Goal: Task Accomplishment & Management: Manage account settings

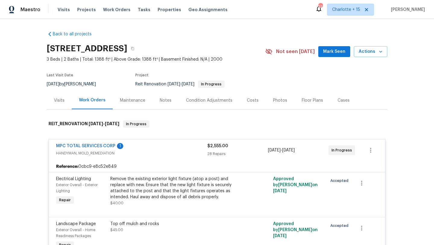
click at [89, 101] on div "Work Orders" at bounding box center [92, 100] width 27 height 6
click at [86, 100] on div "Work Orders" at bounding box center [92, 100] width 27 height 6
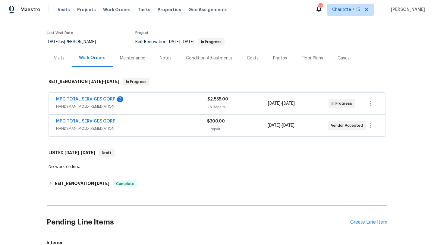
scroll to position [40, 0]
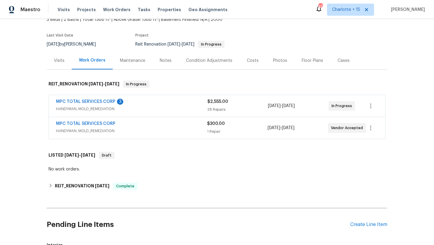
click at [102, 121] on span "MPC TOTAL SERVICES CORP" at bounding box center [85, 123] width 59 height 6
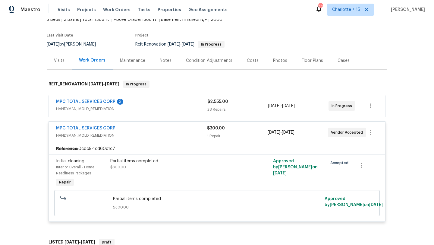
click at [146, 157] on div "Partial items completed $300.00" at bounding box center [176, 173] width 136 height 34
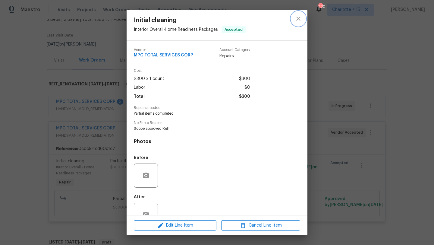
click at [296, 20] on icon "close" at bounding box center [298, 18] width 7 height 7
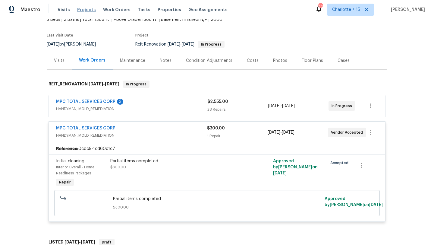
click at [82, 11] on span "Projects" at bounding box center [86, 10] width 19 height 6
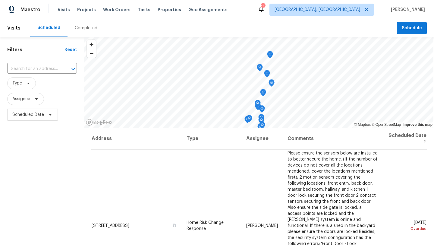
scroll to position [57, 0]
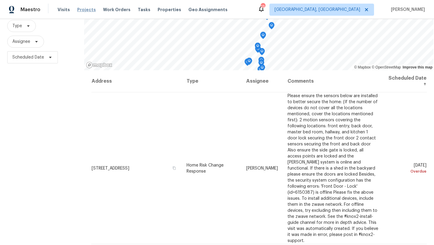
click at [79, 10] on span "Projects" at bounding box center [86, 10] width 19 height 6
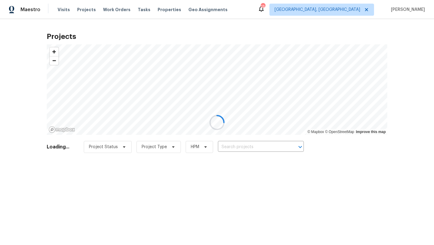
click at [236, 148] on div at bounding box center [217, 122] width 434 height 245
click at [235, 143] on div at bounding box center [217, 122] width 434 height 245
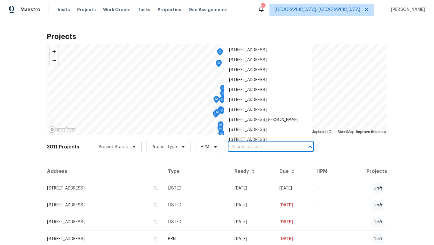
click at [235, 143] on input "text" at bounding box center [262, 146] width 69 height 9
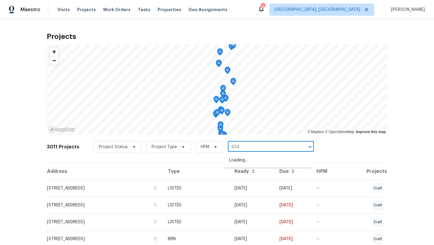
type input "6342"
click at [239, 160] on li "6342 Ethan Dr, Lake Worth, FL 33467" at bounding box center [268, 160] width 88 height 10
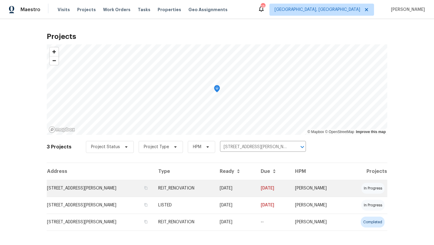
click at [106, 190] on td "6342 Ethan Dr, Lake Worth, FL 33467" at bounding box center [100, 188] width 107 height 17
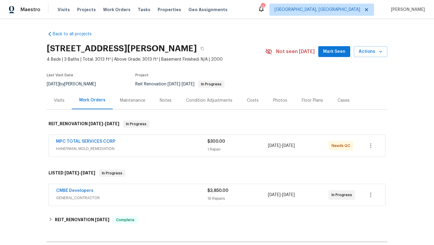
click at [178, 141] on div "MPC TOTAL SERVICES CORP" at bounding box center [131, 141] width 151 height 7
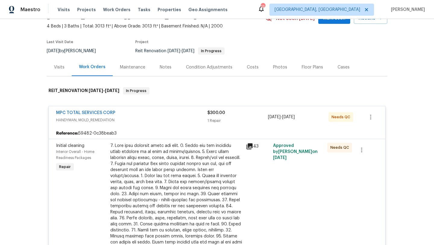
scroll to position [52, 0]
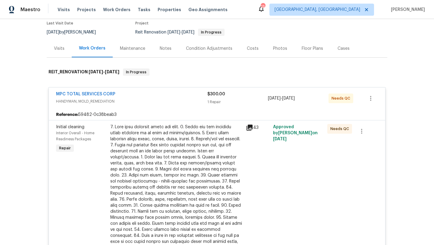
click at [169, 147] on div at bounding box center [176, 190] width 132 height 133
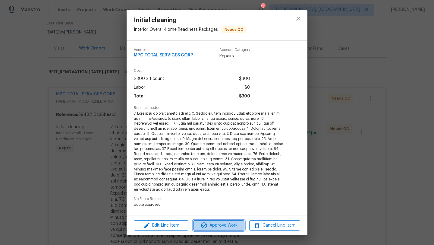
click at [231, 227] on span "Approve Work" at bounding box center [218, 225] width 47 height 8
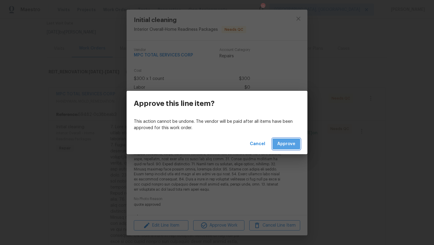
click at [291, 146] on span "Approve" at bounding box center [286, 144] width 18 height 8
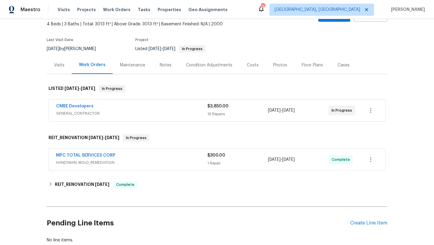
scroll to position [0, 0]
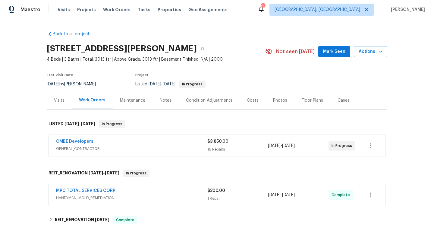
click at [165, 97] on div "Notes" at bounding box center [166, 100] width 12 height 6
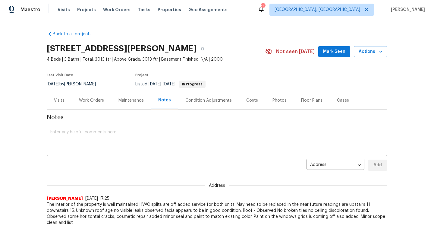
click at [92, 104] on div "Work Orders" at bounding box center [91, 100] width 39 height 18
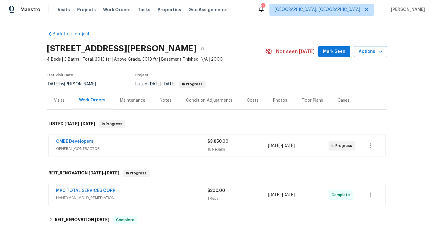
click at [167, 101] on div "Notes" at bounding box center [166, 100] width 12 height 6
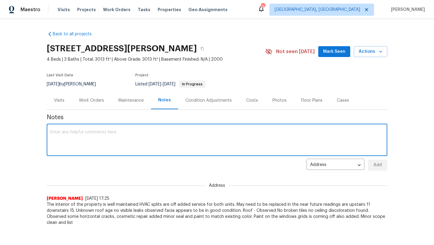
click at [96, 130] on textarea at bounding box center [216, 140] width 333 height 21
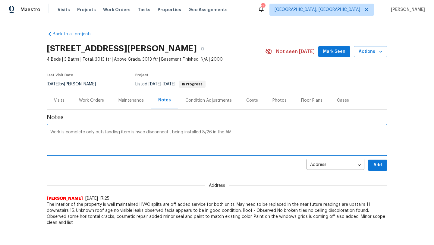
type textarea "Work is complete only outstanding item is hvac disconnect , being installed 8/2…"
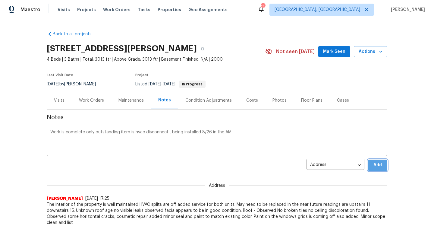
click at [376, 165] on span "Add" at bounding box center [378, 165] width 10 height 8
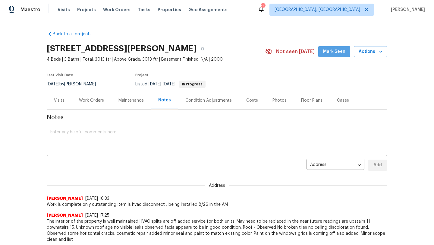
click at [329, 52] on span "Mark Seen" at bounding box center [334, 52] width 22 height 8
click at [94, 98] on div "Work Orders" at bounding box center [91, 100] width 25 height 6
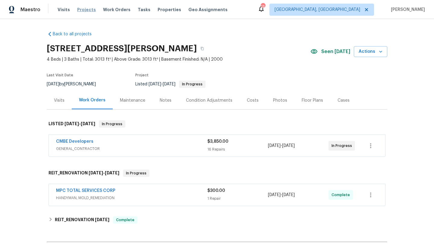
click at [84, 10] on span "Projects" at bounding box center [86, 10] width 19 height 6
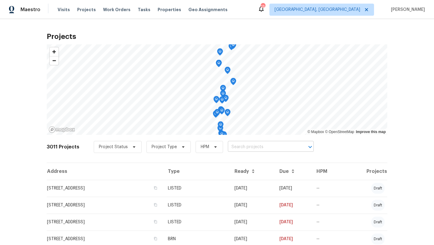
click at [237, 145] on input "text" at bounding box center [262, 146] width 69 height 9
type input "6851"
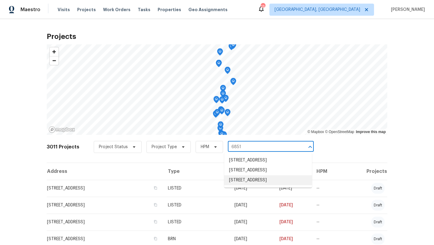
click at [265, 185] on li "6851 Raleigh St, Hollywood, FL 33024" at bounding box center [268, 180] width 88 height 10
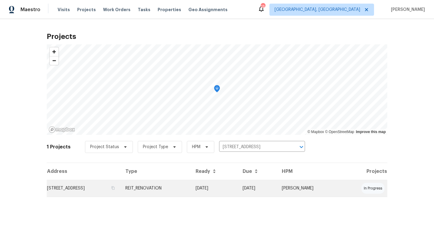
click at [94, 187] on td "6851 Raleigh St, Hollywood, FL 33024" at bounding box center [84, 188] width 74 height 17
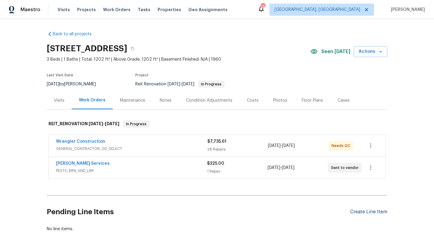
click at [379, 210] on div "Create Line Item" at bounding box center [368, 212] width 37 height 6
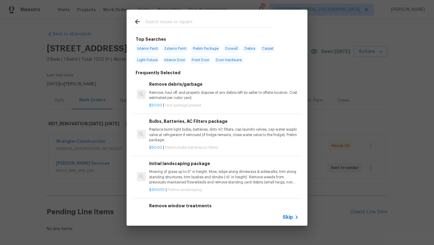
click at [160, 23] on input "text" at bounding box center [209, 22] width 128 height 9
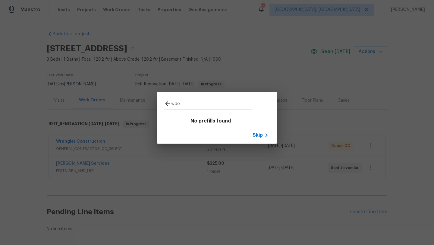
type input "wdo"
click at [258, 135] on span "Skip" at bounding box center [257, 135] width 10 height 6
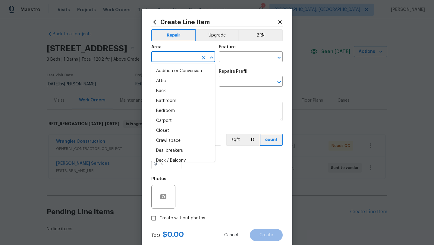
click at [175, 57] on input "text" at bounding box center [174, 57] width 47 height 9
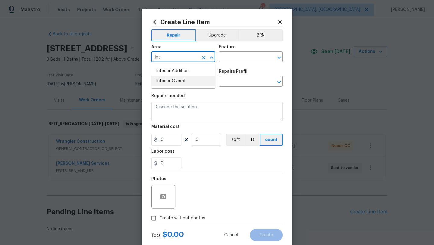
click at [171, 82] on li "Interior Overall" at bounding box center [183, 81] width 64 height 10
type input "Interior Overall"
click at [246, 61] on input "text" at bounding box center [242, 57] width 47 height 9
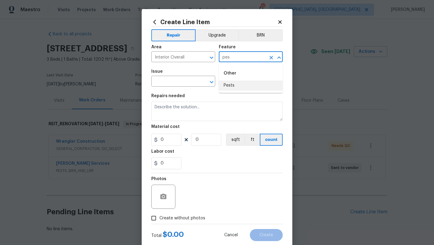
click at [237, 84] on li "Pests" at bounding box center [251, 85] width 64 height 10
type input "Pests"
click at [165, 81] on input "text" at bounding box center [174, 81] width 47 height 9
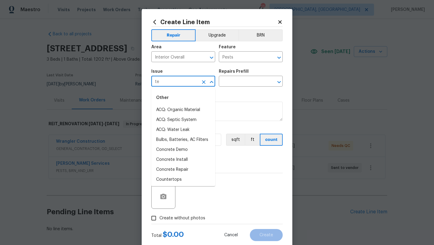
type input "t"
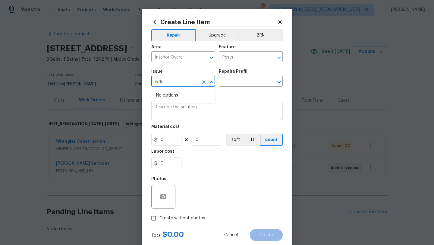
type input "wdo"
click at [238, 52] on div "Feature" at bounding box center [251, 49] width 64 height 8
click at [231, 56] on input "Pests" at bounding box center [242, 57] width 47 height 9
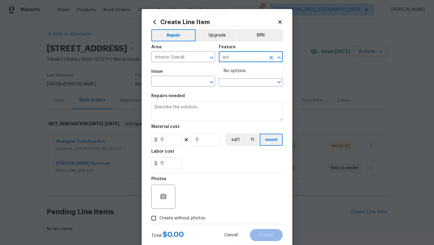
type input "w"
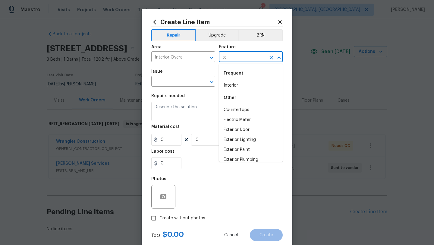
type input "t"
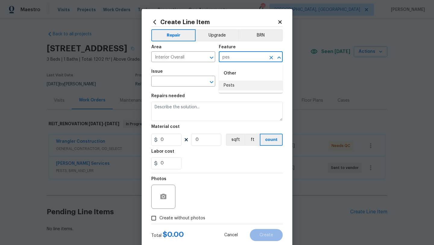
click at [232, 88] on li "Pests" at bounding box center [251, 85] width 64 height 10
type input "Pests"
click at [212, 83] on icon "Open" at bounding box center [211, 81] width 7 height 7
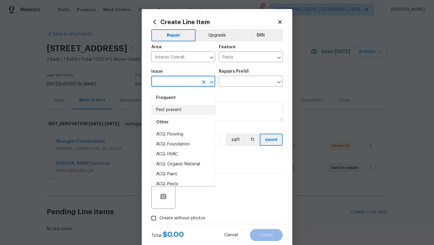
click at [174, 112] on li "Pest present" at bounding box center [183, 110] width 64 height 10
type input "Pest present"
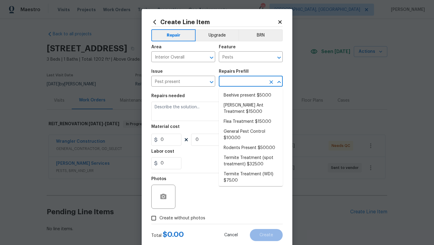
click at [243, 80] on input "text" at bounding box center [242, 81] width 47 height 9
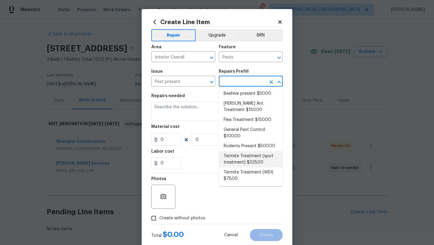
click at [256, 159] on li "Termite Treatment (spot treatment) $325.00" at bounding box center [251, 159] width 64 height 16
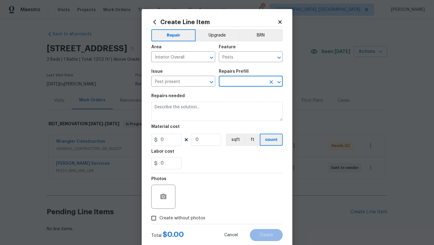
type input "Termite Treatment (spot treatment) $325.00"
type textarea "Spot treat for active termite infestation and provide a clear WDI report"
type input "325"
type input "1"
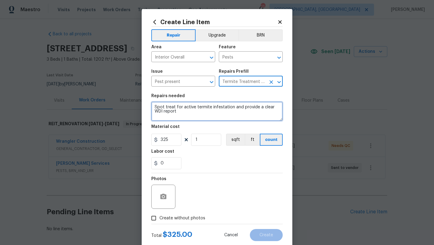
click at [176, 112] on textarea "Spot treat for active termite infestation and provide a clear WDI report" at bounding box center [216, 111] width 131 height 19
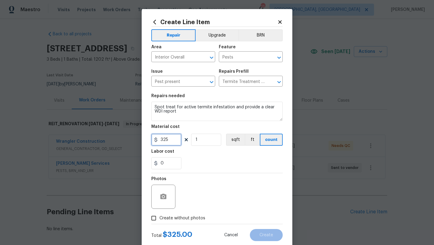
click at [167, 142] on input "325" at bounding box center [166, 139] width 30 height 12
type input "1540"
click at [161, 218] on span "Create without photos" at bounding box center [182, 218] width 46 height 6
click at [159, 218] on input "Create without photos" at bounding box center [153, 217] width 11 height 11
checkbox input "true"
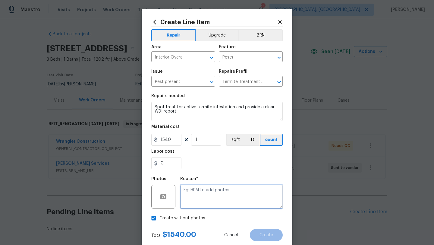
click at [221, 192] on textarea at bounding box center [231, 196] width 102 height 24
type textarea "approved"
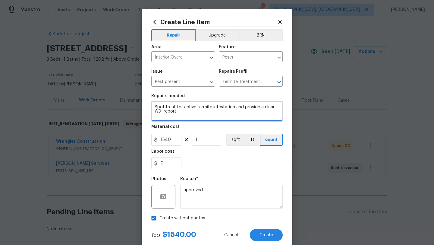
click at [180, 114] on textarea "Spot treat for active termite infestation and provide a clear WDI report" at bounding box center [216, 111] width 131 height 19
click at [272, 108] on textarea "Spot treat for active termite infestation and provide a clear WDI report." at bounding box center [216, 111] width 131 height 19
click at [170, 111] on textarea "Spot treat for active termite infestation and provide a WDI report." at bounding box center [216, 111] width 131 height 19
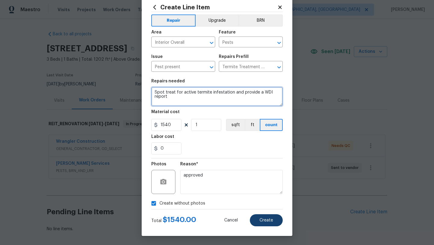
type textarea "Spot treat for active termite infestation and provide a WDI report"
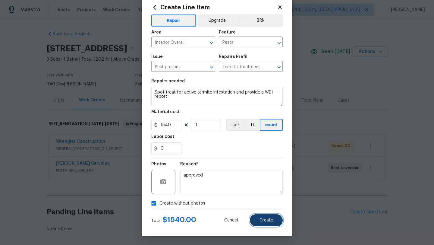
click at [263, 220] on span "Create" at bounding box center [266, 220] width 14 height 5
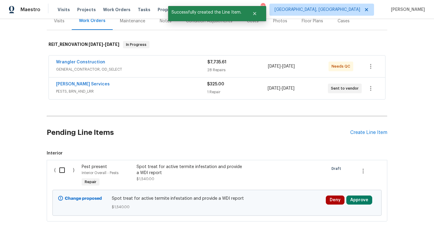
scroll to position [79, 0]
click at [58, 167] on input "checkbox" at bounding box center [64, 170] width 17 height 13
checkbox input "true"
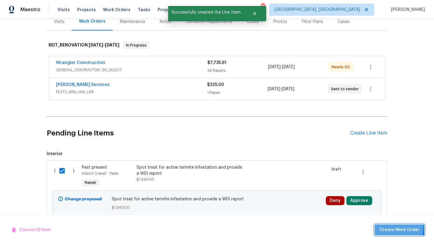
click at [395, 226] on span "Create Work Order" at bounding box center [399, 230] width 40 height 8
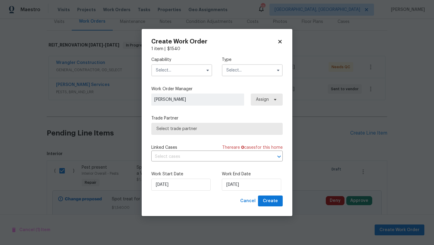
click at [177, 70] on input "text" at bounding box center [181, 70] width 61 height 12
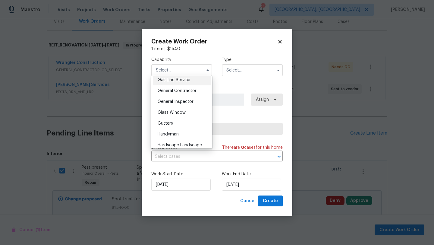
scroll to position [280, 0]
click at [172, 89] on span "General Contractor" at bounding box center [177, 91] width 39 height 4
type input "General Contractor"
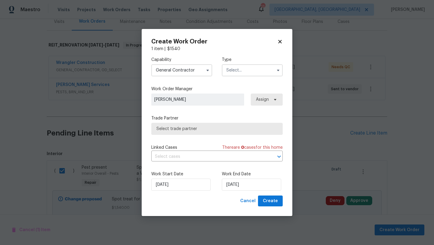
click at [248, 68] on input "text" at bounding box center [252, 70] width 61 height 12
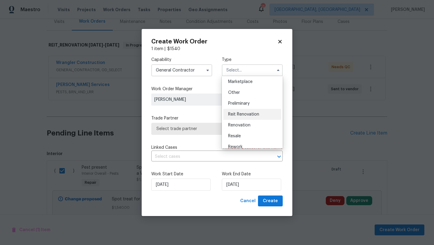
scroll to position [110, 0]
click at [240, 113] on span "Reit Renovation" at bounding box center [243, 113] width 31 height 4
type input "Reit Renovation"
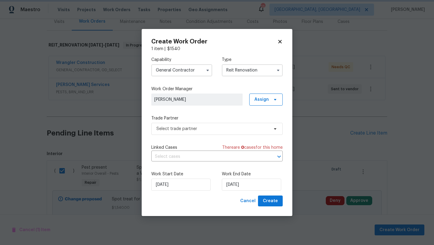
scroll to position [0, 0]
click at [194, 129] on span "Select trade partner" at bounding box center [212, 129] width 112 height 6
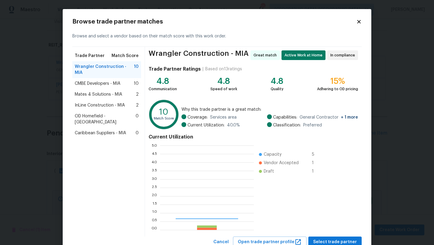
scroll to position [84, 94]
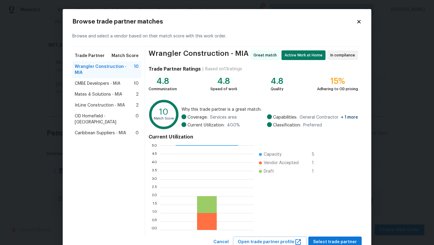
click at [95, 91] on span "Mates 4 Solutions - MIA" at bounding box center [98, 94] width 47 height 6
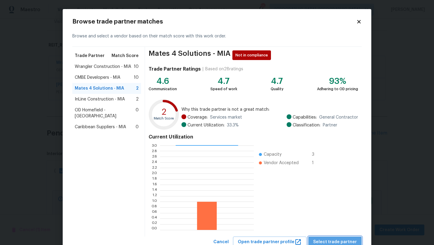
click at [340, 244] on span "Select trade partner" at bounding box center [335, 242] width 44 height 8
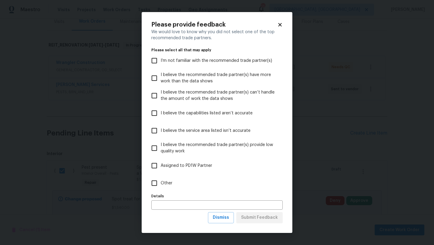
click at [163, 181] on span "Other" at bounding box center [167, 183] width 12 height 6
click at [161, 181] on input "Other" at bounding box center [154, 183] width 13 height 13
checkbox input "true"
click at [257, 214] on span "Submit Feedback" at bounding box center [259, 218] width 37 height 8
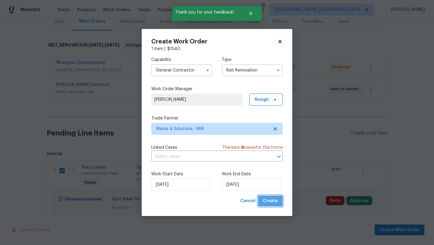
click at [273, 202] on span "Create" at bounding box center [270, 201] width 15 height 8
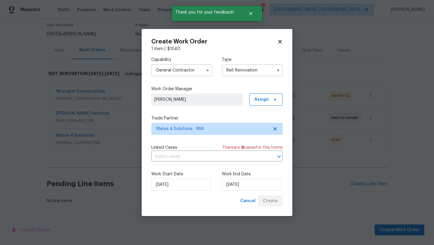
scroll to position [50, 0]
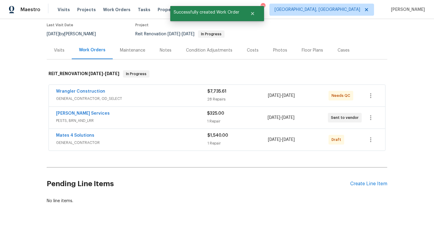
click at [114, 92] on div "Wrangler Construction" at bounding box center [131, 91] width 151 height 7
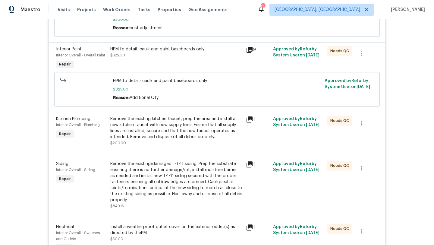
scroll to position [1514, 0]
click at [140, 182] on div "Remove the existing/damaged T-1-11 siding. Prep the substrate ensuring there is…" at bounding box center [176, 181] width 132 height 42
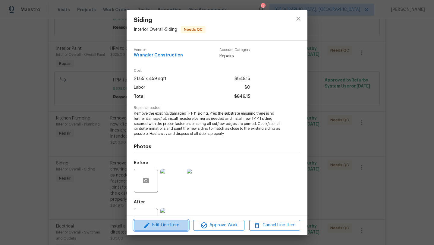
click at [158, 226] on span "Edit Line Item" at bounding box center [161, 225] width 51 height 8
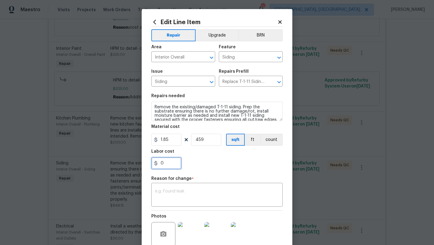
click at [170, 165] on input "0" at bounding box center [166, 163] width 30 height 12
type input "700"
click at [168, 187] on div "x ​" at bounding box center [216, 195] width 131 height 22
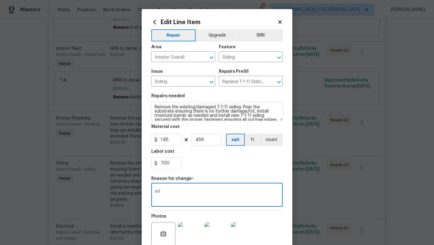
type textarea "a"
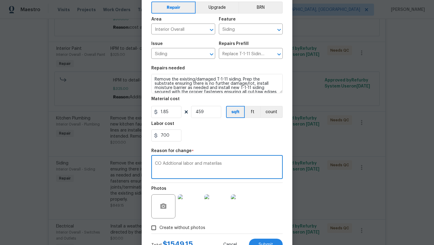
scroll to position [52, 0]
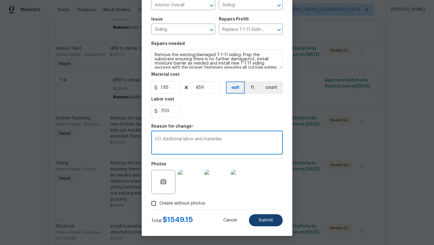
type textarea "CO Addtional labor and materilas"
click at [262, 221] on span "Submit" at bounding box center [265, 220] width 14 height 5
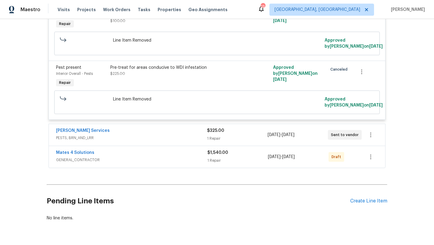
scroll to position [1825, 0]
click at [370, 138] on icon "button" at bounding box center [370, 134] width 7 height 7
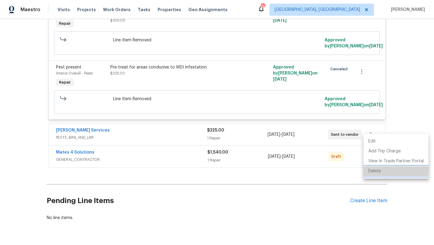
click at [378, 169] on li "Delete" at bounding box center [395, 171] width 65 height 10
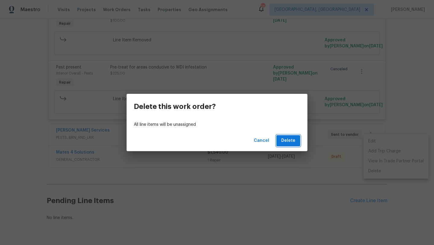
click at [290, 142] on span "Delete" at bounding box center [288, 141] width 14 height 8
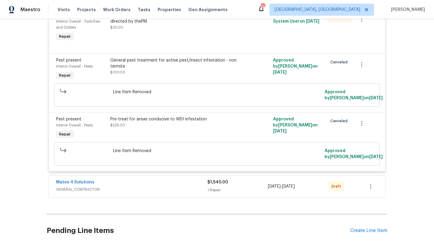
scroll to position [1771, 0]
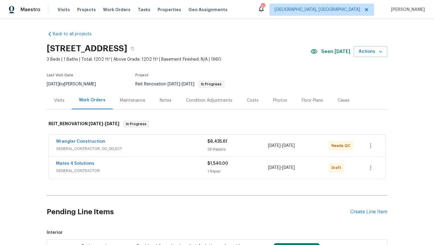
click at [139, 143] on div "Wrangler Construction" at bounding box center [131, 141] width 151 height 7
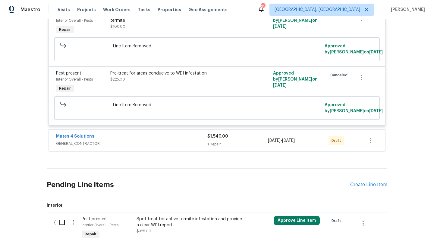
scroll to position [1820, 0]
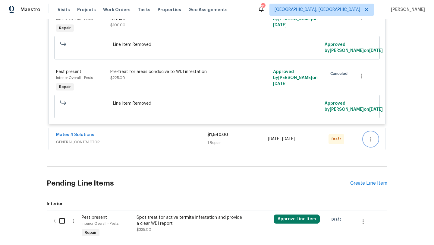
click at [372, 142] on icon "button" at bounding box center [370, 138] width 7 height 7
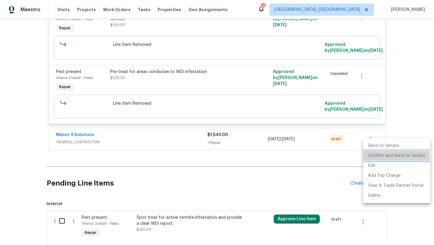
click at [378, 157] on li "Confirm and Send to Vendor" at bounding box center [396, 156] width 67 height 10
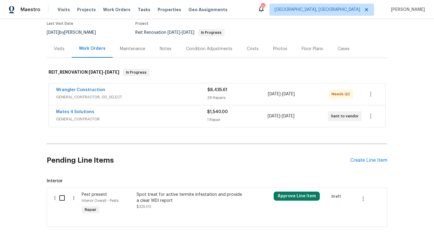
scroll to position [52, 0]
click at [172, 117] on span "GENERAL_CONTRACTOR" at bounding box center [131, 119] width 151 height 6
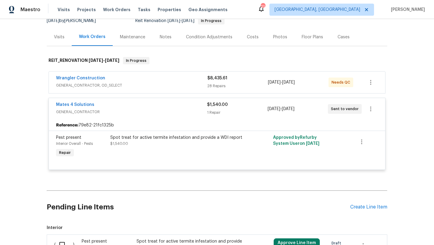
scroll to position [68, 0]
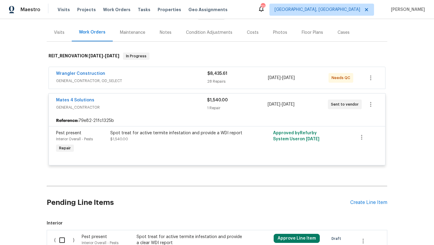
click at [177, 77] on div "Wrangler Construction" at bounding box center [131, 73] width 151 height 7
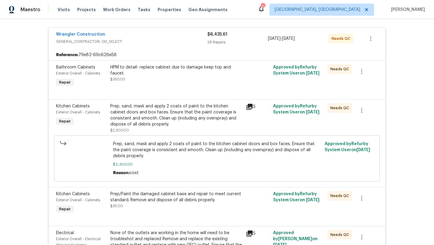
scroll to position [116, 0]
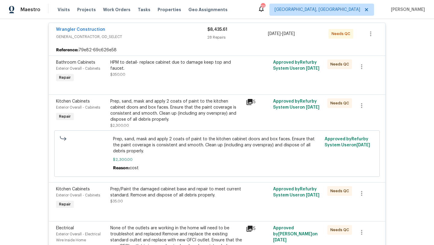
click at [249, 101] on icon at bounding box center [249, 102] width 6 height 6
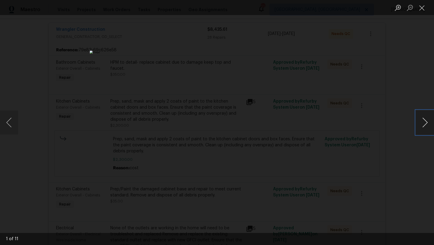
click at [420, 127] on button "Next image" at bounding box center [425, 122] width 18 height 24
click at [355, 104] on div "Lightbox" at bounding box center [217, 122] width 434 height 245
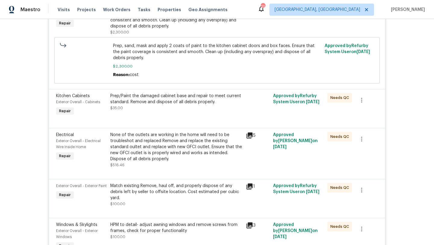
scroll to position [0, 0]
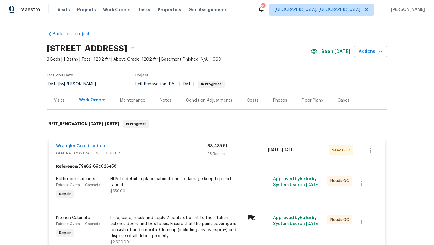
click at [171, 100] on div "Notes" at bounding box center [165, 100] width 26 height 18
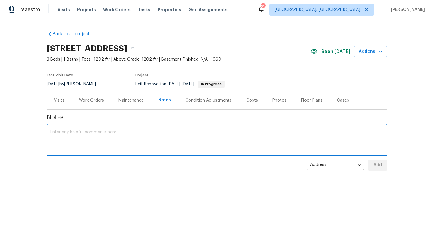
click at [86, 134] on textarea at bounding box center [216, 140] width 333 height 21
type textarea "T"
click at [52, 133] on textarea "termite treatment scheduled for 8/25 final clean to follow forecasted completio…" at bounding box center [216, 140] width 333 height 21
click at [212, 131] on textarea "Termite treatment scheduled for 8/25 final clean to follow forecasted completio…" at bounding box center [216, 140] width 333 height 21
type textarea "Termite treatment scheduled for 8/25 final clean to follow forecasted completio…"
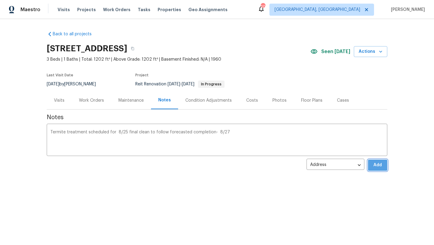
click at [379, 169] on button "Add" at bounding box center [377, 164] width 19 height 11
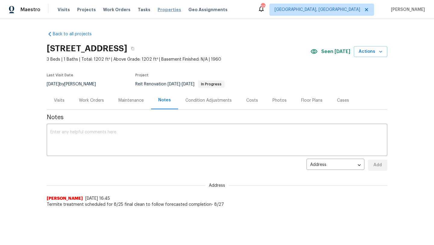
click at [166, 10] on span "Properties" at bounding box center [169, 10] width 23 height 6
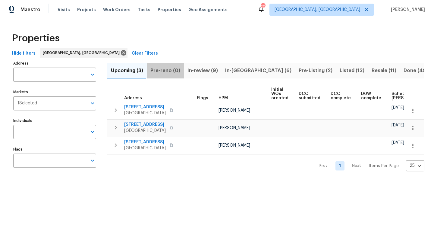
click at [166, 70] on span "Pre-reno (0)" at bounding box center [165, 70] width 30 height 8
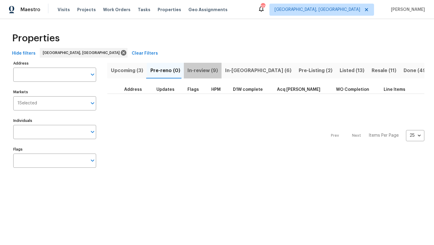
click at [203, 70] on span "In-review (9)" at bounding box center [202, 70] width 30 height 8
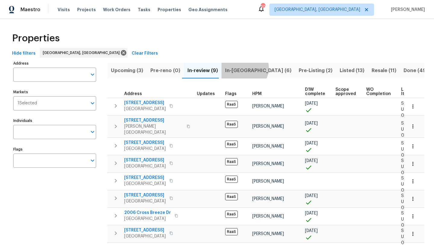
click at [241, 68] on span "In-reno (6)" at bounding box center [258, 70] width 66 height 8
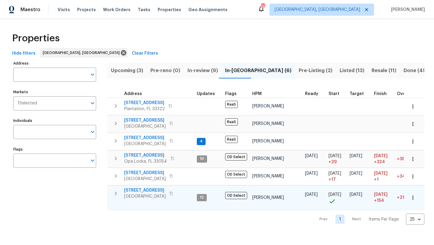
click at [141, 188] on span "20411 NW 4th St" at bounding box center [145, 190] width 42 height 6
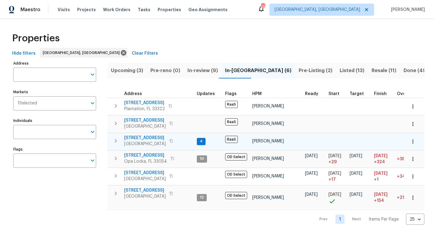
click at [149, 137] on span "1203 SW 48th Ter" at bounding box center [145, 138] width 42 height 6
click at [173, 141] on icon "button" at bounding box center [171, 140] width 3 height 3
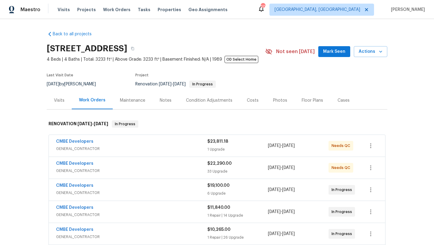
click at [167, 103] on div "Notes" at bounding box center [165, 100] width 26 height 18
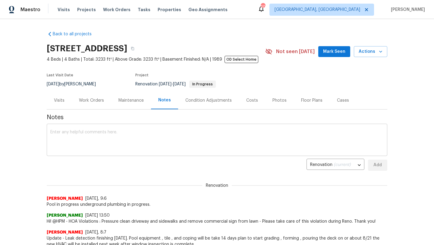
click at [127, 128] on div "x ​" at bounding box center [217, 140] width 340 height 31
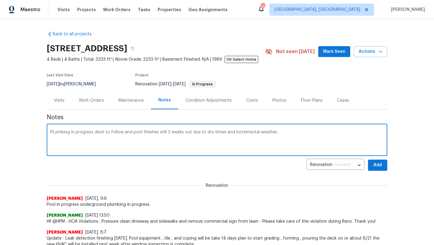
click at [55, 131] on textarea "PLumbing in progress deck to follow and pool finishes still 3 weeks out due to …" at bounding box center [216, 140] width 333 height 21
click at [49, 131] on div "Plumbing in progress deck to follow and pool finishes still 3 weeks out due to …" at bounding box center [217, 140] width 340 height 31
click at [50, 132] on textarea "Plumbing in progress deck to follow and pool finishes still 3 weeks out due to …" at bounding box center [216, 140] width 333 height 21
type textarea "Pool Plumbing in progress deck to follow and pool finishes still 3 weeks out du…"
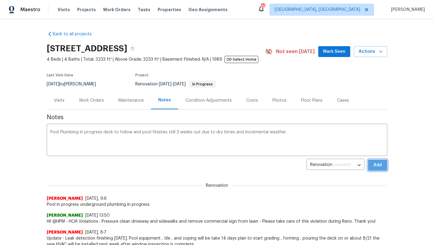
click at [372, 167] on button "Add" at bounding box center [377, 164] width 19 height 11
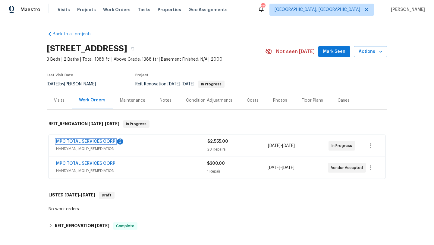
click at [93, 141] on link "MPC TOTAL SERVICES CORP" at bounding box center [85, 141] width 59 height 4
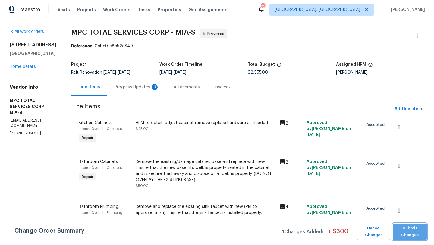
click at [406, 234] on span "Submit Changes" at bounding box center [410, 231] width 28 height 14
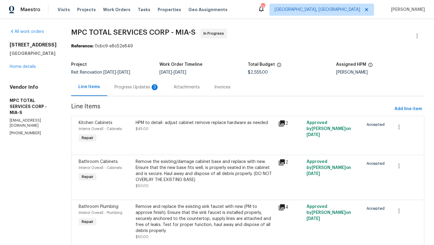
click at [128, 86] on div "Progress Updates 3" at bounding box center [136, 87] width 45 height 6
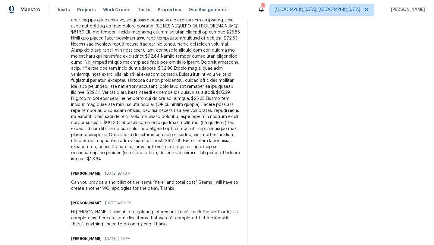
scroll to position [257, 0]
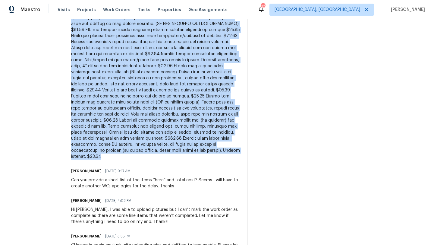
drag, startPoint x: 127, startPoint y: 81, endPoint x: 192, endPoint y: 154, distance: 98.6
click at [192, 154] on div at bounding box center [155, 75] width 169 height 169
copy div "Remove the existing/damage cabinet base and replace with new. Ensure that the n…"
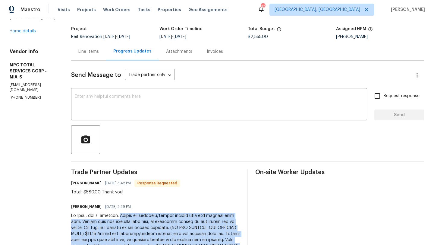
scroll to position [0, 0]
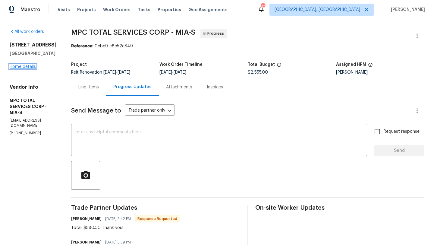
click at [25, 65] on link "Home details" at bounding box center [23, 66] width 26 height 4
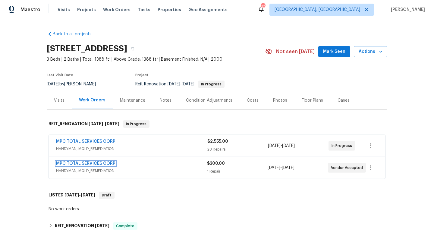
click at [93, 163] on link "MPC TOTAL SERVICES CORP" at bounding box center [85, 163] width 59 height 4
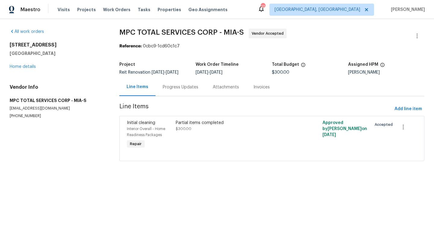
click at [195, 131] on div "Partial items completed $300.00" at bounding box center [235, 126] width 119 height 12
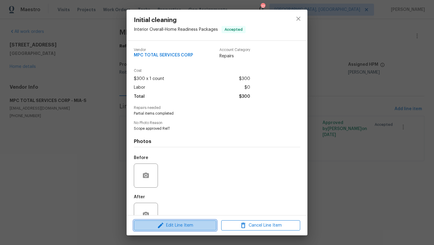
click at [202, 223] on span "Edit Line Item" at bounding box center [175, 225] width 79 height 8
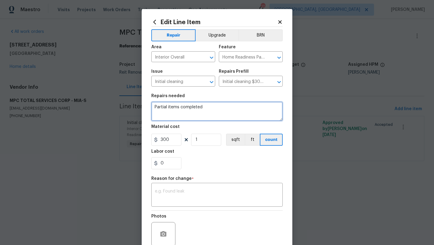
click at [210, 108] on textarea "Partial items completed" at bounding box center [216, 111] width 131 height 19
click at [216, 108] on textarea "Partial items completed-" at bounding box center [216, 111] width 131 height 19
paste textarea "Remove the existing/damage cabinet base and replace with new. Ensure that the n…"
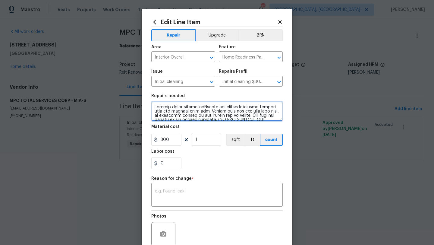
click at [203, 107] on textarea at bounding box center [216, 111] width 131 height 19
click at [202, 107] on textarea at bounding box center [216, 111] width 131 height 19
type textarea "Partial items completed- Remove the existing/damage cabinet base and replace wi…"
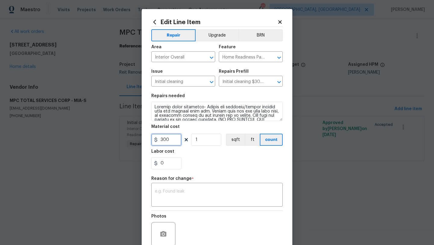
click at [170, 140] on input "300" at bounding box center [166, 139] width 30 height 12
type input "500"
click at [174, 192] on textarea at bounding box center [217, 195] width 124 height 13
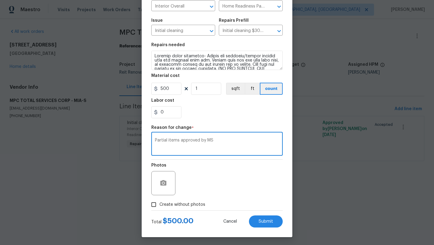
scroll to position [52, 0]
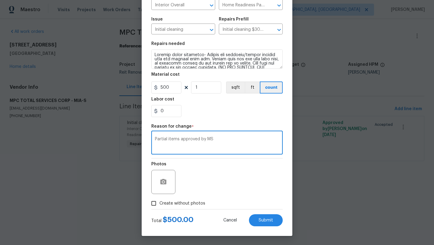
type textarea "Partial items approved by MS"
click at [155, 205] on input "Create without photos" at bounding box center [153, 202] width 11 height 11
checkbox input "true"
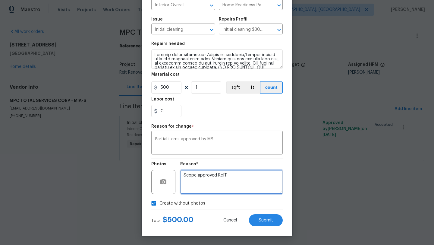
click at [213, 182] on textarea "Scope approved ReIT" at bounding box center [231, 182] width 102 height 24
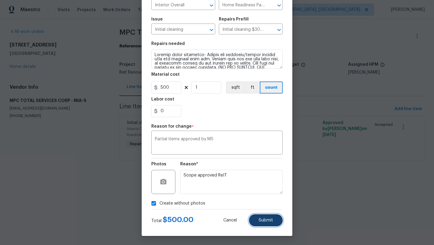
click at [274, 223] on button "Submit" at bounding box center [266, 220] width 34 height 12
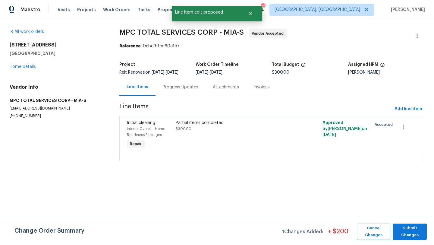
scroll to position [0, 0]
click at [411, 232] on span "Submit Changes" at bounding box center [410, 231] width 28 height 14
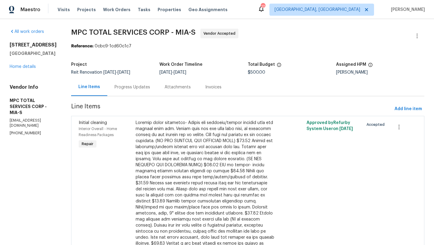
click at [33, 71] on div "All work orders 1203 SW 48th Ter Deerfield Beach, FL 33442 Home details Vendor …" at bounding box center [33, 82] width 47 height 107
click at [33, 66] on link "Home details" at bounding box center [23, 66] width 26 height 4
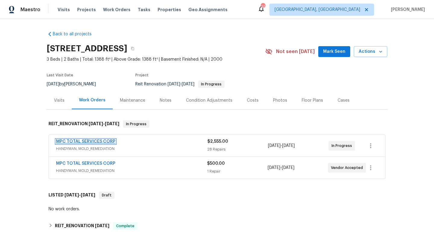
click at [102, 141] on link "MPC TOTAL SERVICES CORP" at bounding box center [85, 141] width 59 height 4
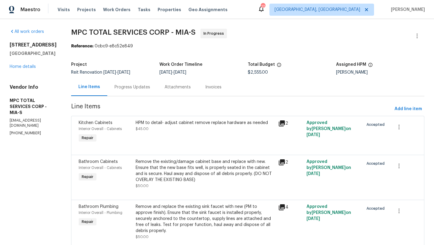
click at [143, 87] on div "Progress Updates" at bounding box center [132, 87] width 36 height 6
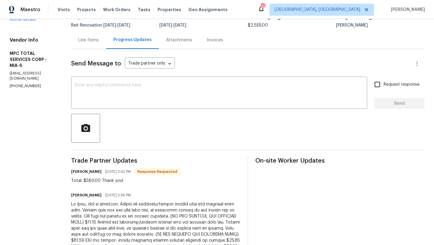
scroll to position [19, 0]
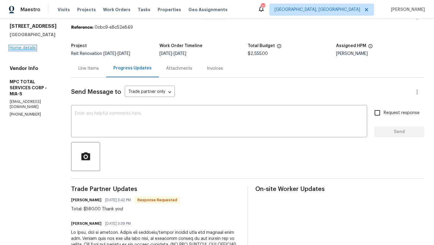
click at [21, 47] on link "Home details" at bounding box center [23, 48] width 26 height 4
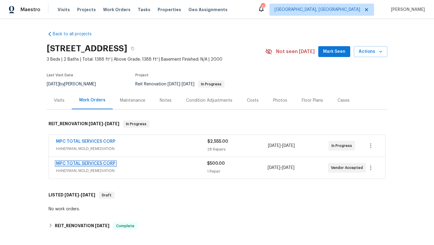
click at [96, 163] on link "MPC TOTAL SERVICES CORP" at bounding box center [85, 163] width 59 height 4
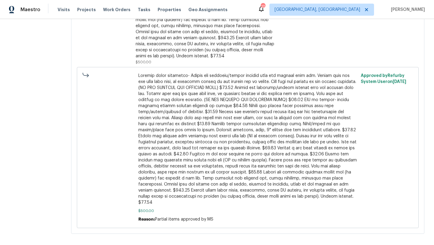
scroll to position [261, 0]
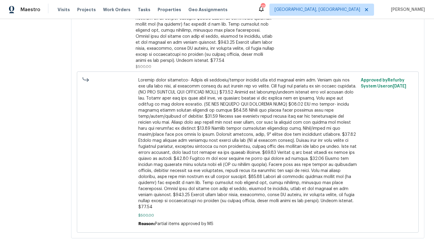
click at [207, 160] on span at bounding box center [247, 143] width 219 height 133
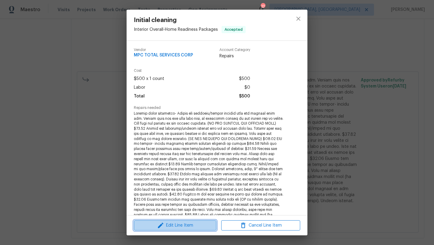
click at [190, 222] on span "Edit Line Item" at bounding box center [175, 225] width 79 height 8
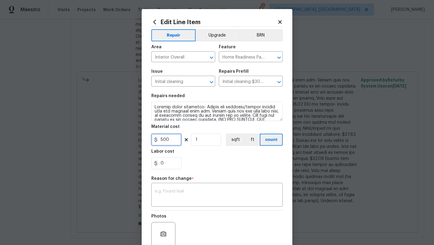
click at [169, 142] on input "500" at bounding box center [166, 139] width 30 height 12
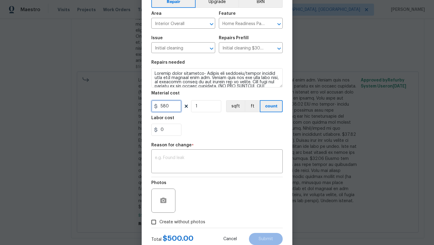
scroll to position [52, 0]
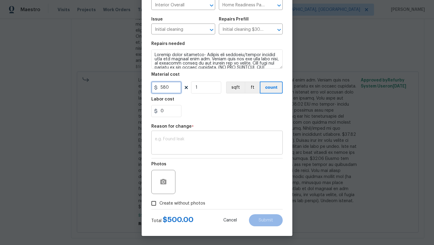
type input "580"
click at [177, 145] on textarea at bounding box center [217, 143] width 124 height 13
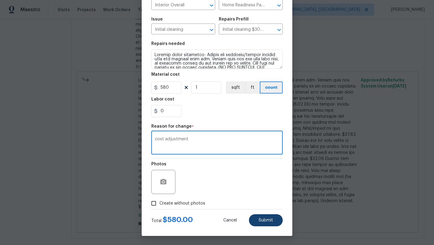
type textarea "cost adjustment"
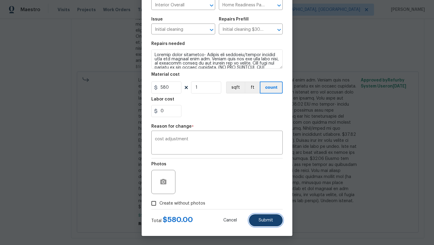
click at [266, 221] on span "Submit" at bounding box center [265, 220] width 14 height 5
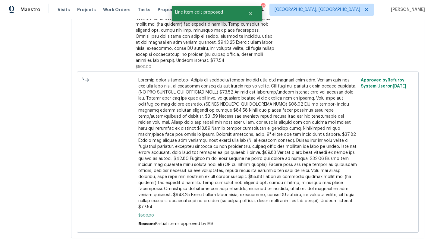
scroll to position [0, 0]
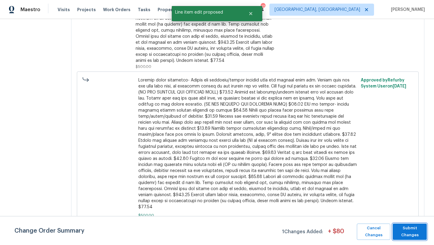
click at [416, 233] on span "Submit Changes" at bounding box center [410, 231] width 28 height 14
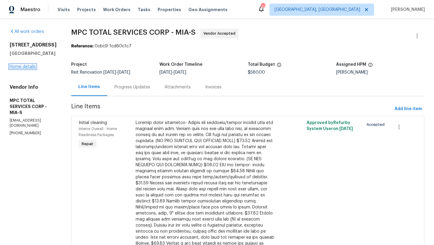
click at [18, 66] on link "Home details" at bounding box center [23, 66] width 26 height 4
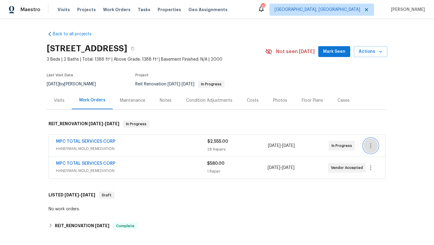
click at [374, 142] on icon "button" at bounding box center [370, 145] width 7 height 7
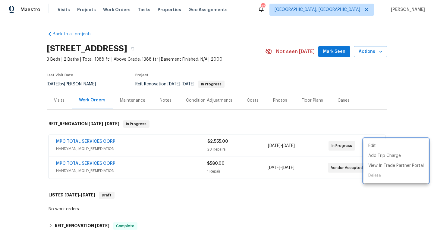
click at [102, 141] on div at bounding box center [217, 122] width 434 height 245
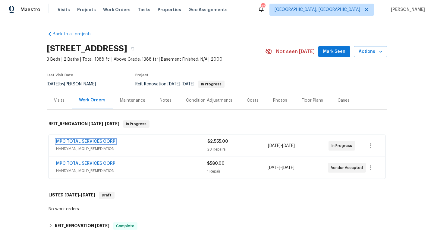
click at [100, 141] on link "MPC TOTAL SERVICES CORP" at bounding box center [85, 141] width 59 height 4
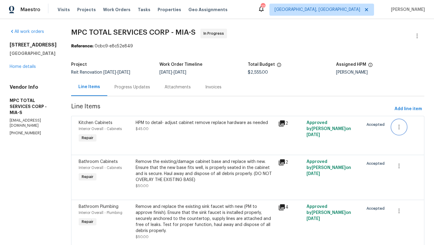
click at [399, 127] on icon "button" at bounding box center [398, 126] width 1 height 5
click at [399, 127] on li "Cancel" at bounding box center [403, 127] width 23 height 10
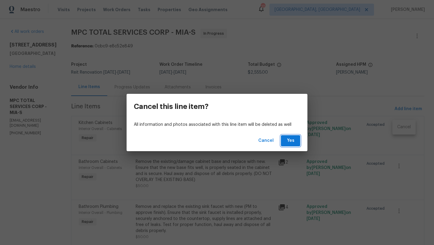
click at [289, 141] on span "Yes" at bounding box center [291, 141] width 10 height 8
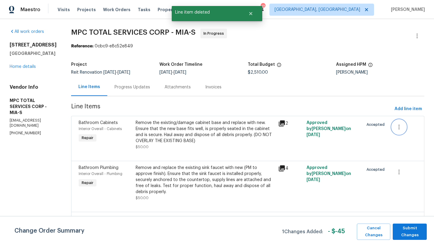
click at [398, 126] on icon "button" at bounding box center [398, 126] width 7 height 7
click at [406, 127] on li "Cancel" at bounding box center [403, 127] width 23 height 10
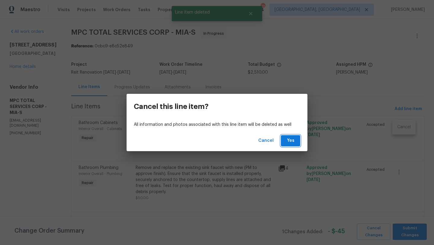
click at [288, 143] on span "Yes" at bounding box center [291, 141] width 10 height 8
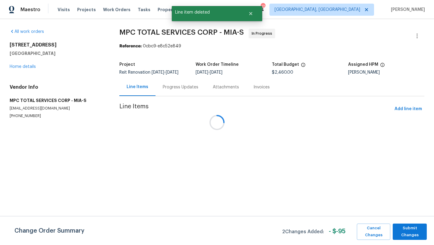
click at [400, 130] on div at bounding box center [217, 122] width 434 height 245
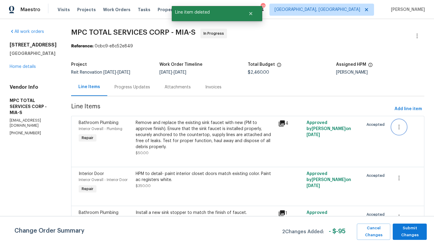
click at [400, 130] on icon "button" at bounding box center [398, 126] width 7 height 7
click at [402, 129] on li "Cancel" at bounding box center [403, 127] width 23 height 10
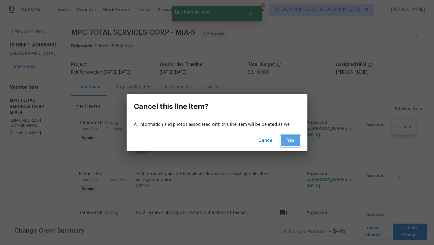
click at [290, 142] on span "Yes" at bounding box center [291, 141] width 10 height 8
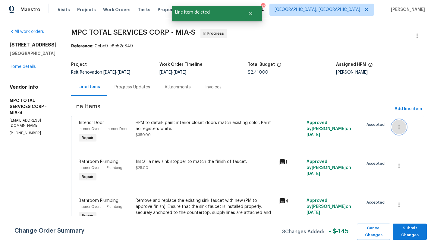
click at [399, 125] on icon "button" at bounding box center [398, 126] width 1 height 5
click at [408, 128] on li "Cancel" at bounding box center [403, 127] width 23 height 10
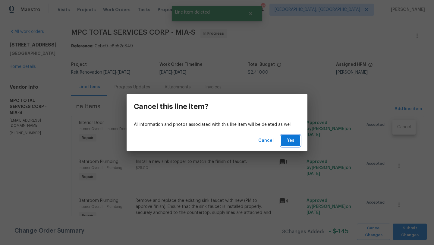
click at [295, 141] on span "Yes" at bounding box center [291, 141] width 10 height 8
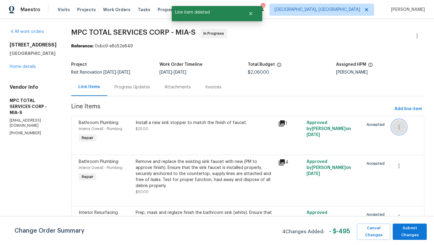
click at [401, 126] on icon "button" at bounding box center [398, 126] width 7 height 7
click at [405, 129] on li "Cancel" at bounding box center [403, 127] width 23 height 10
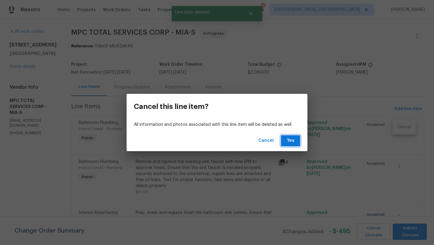
click at [293, 141] on span "Yes" at bounding box center [291, 141] width 10 height 8
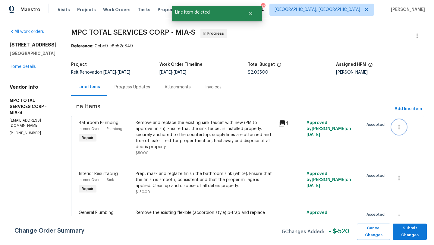
click at [402, 126] on icon "button" at bounding box center [398, 126] width 7 height 7
click at [398, 131] on li "Cancel" at bounding box center [403, 127] width 23 height 10
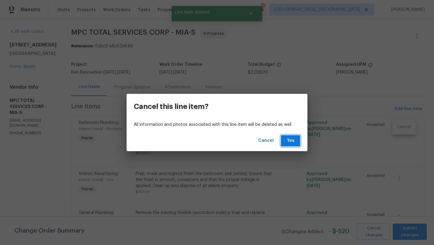
click at [298, 142] on button "Yes" at bounding box center [290, 140] width 19 height 11
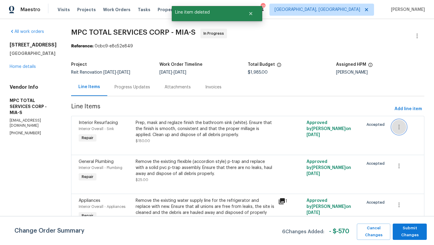
click at [399, 126] on icon "button" at bounding box center [398, 126] width 7 height 7
click at [396, 129] on li "Cancel" at bounding box center [403, 127] width 23 height 10
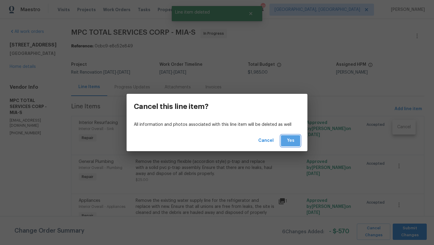
click at [291, 140] on span "Yes" at bounding box center [291, 141] width 10 height 8
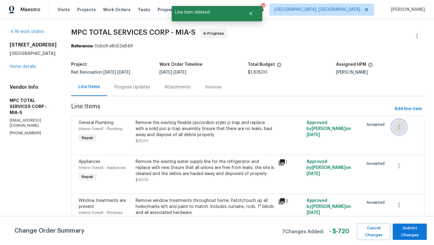
click at [399, 128] on icon "button" at bounding box center [398, 126] width 1 height 5
click at [397, 127] on li "Cancel" at bounding box center [403, 127] width 23 height 10
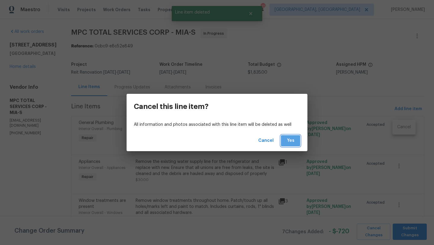
click at [284, 140] on button "Yes" at bounding box center [290, 140] width 19 height 11
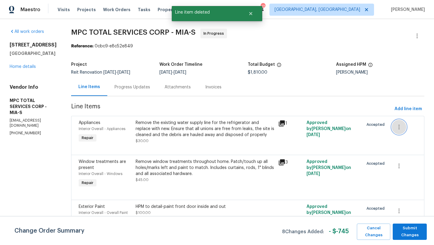
click at [399, 128] on icon "button" at bounding box center [398, 126] width 7 height 7
click at [399, 128] on li "Cancel" at bounding box center [403, 127] width 23 height 10
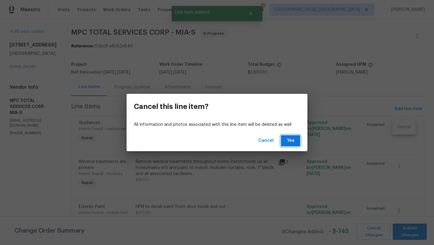
click at [293, 139] on span "Yes" at bounding box center [291, 141] width 10 height 8
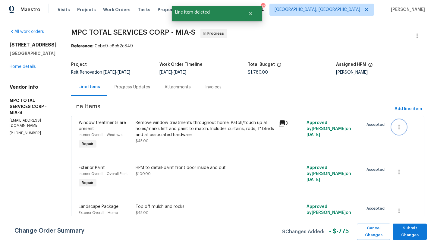
click at [397, 128] on icon "button" at bounding box center [398, 126] width 7 height 7
click at [403, 131] on li "Cancel" at bounding box center [403, 127] width 23 height 10
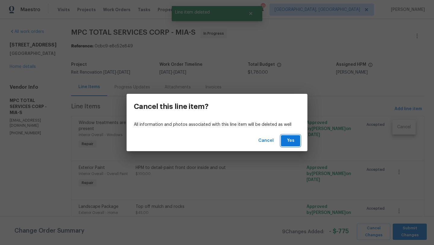
click at [284, 142] on button "Yes" at bounding box center [290, 140] width 19 height 11
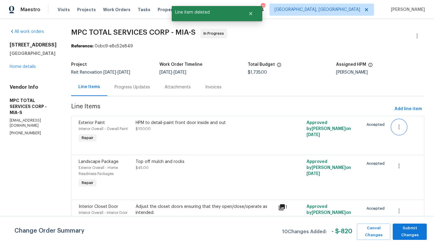
click at [401, 128] on icon "button" at bounding box center [398, 126] width 7 height 7
click at [393, 130] on li "Cancel" at bounding box center [403, 127] width 23 height 10
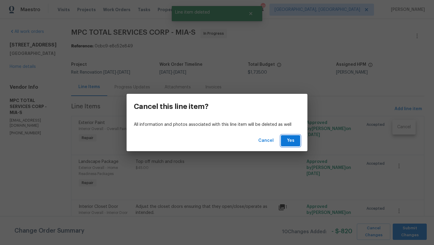
click at [288, 144] on span "Yes" at bounding box center [291, 141] width 10 height 8
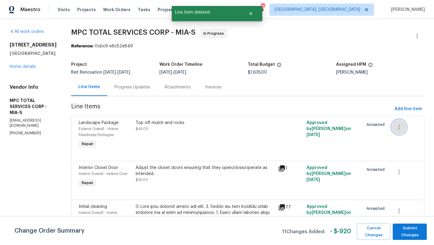
click at [401, 127] on icon "button" at bounding box center [398, 126] width 7 height 7
click at [406, 124] on li "Cancel" at bounding box center [403, 127] width 23 height 10
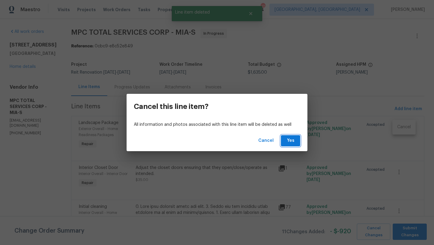
click at [288, 139] on span "Yes" at bounding box center [291, 141] width 10 height 8
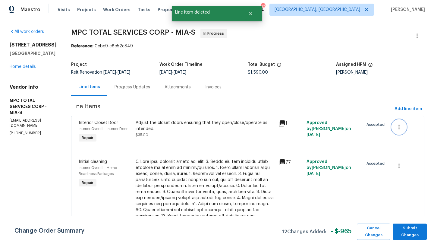
click at [400, 128] on icon "button" at bounding box center [398, 126] width 7 height 7
click at [400, 127] on li "Cancel" at bounding box center [403, 127] width 23 height 10
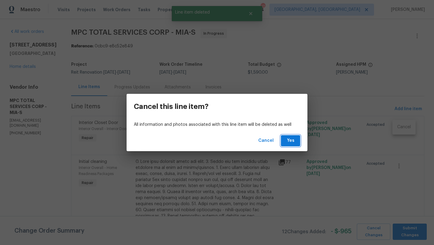
click at [294, 140] on span "Yes" at bounding box center [291, 141] width 10 height 8
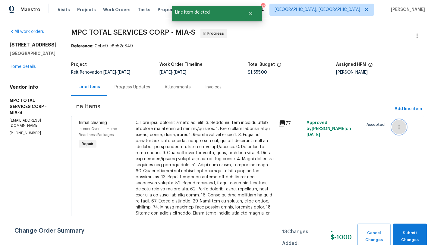
click at [398, 126] on icon "button" at bounding box center [398, 126] width 7 height 7
click at [400, 128] on li "Cancel" at bounding box center [403, 127] width 23 height 10
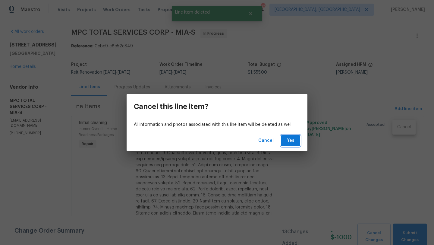
click at [291, 142] on span "Yes" at bounding box center [291, 141] width 10 height 8
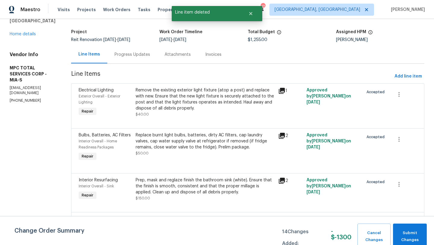
scroll to position [64, 0]
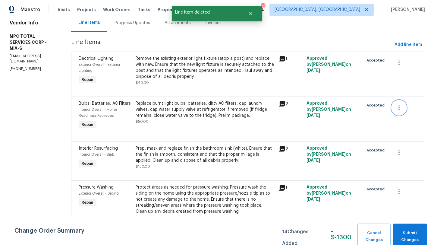
click at [400, 105] on icon "button" at bounding box center [398, 107] width 7 height 7
click at [399, 110] on li "Cancel" at bounding box center [403, 108] width 23 height 10
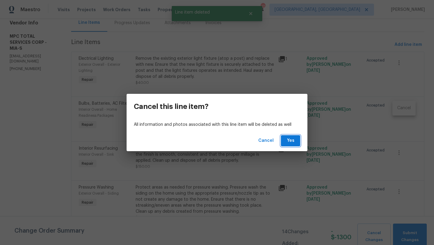
click at [294, 139] on span "Yes" at bounding box center [291, 141] width 10 height 8
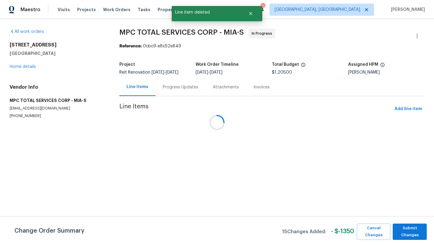
scroll to position [0, 0]
click at [401, 64] on div at bounding box center [217, 122] width 434 height 245
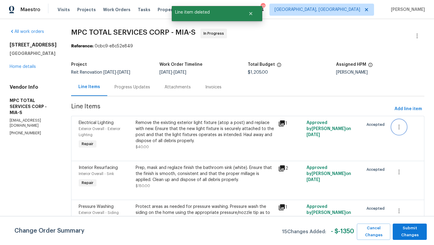
click at [400, 127] on icon "button" at bounding box center [398, 126] width 7 height 7
click at [395, 129] on li "Cancel" at bounding box center [403, 127] width 23 height 10
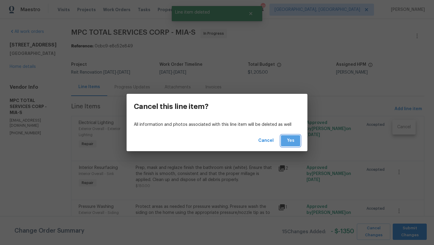
click at [288, 141] on span "Yes" at bounding box center [291, 141] width 10 height 8
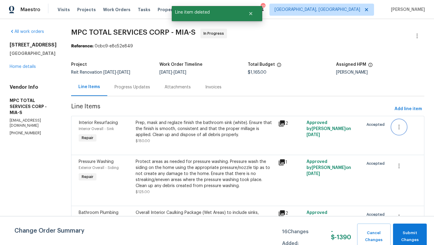
click at [400, 129] on icon "button" at bounding box center [398, 126] width 7 height 7
click at [401, 130] on li "Cancel" at bounding box center [403, 127] width 23 height 10
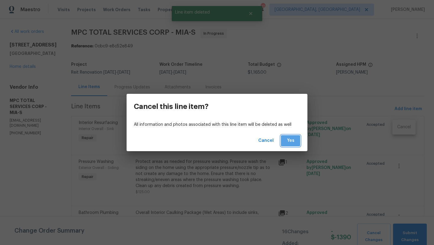
click at [293, 141] on span "Yes" at bounding box center [291, 141] width 10 height 8
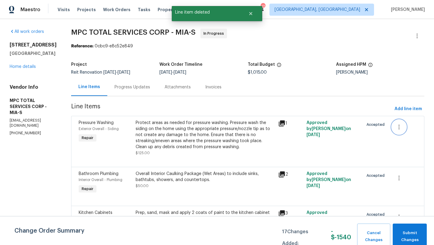
click at [399, 128] on icon "button" at bounding box center [398, 126] width 7 height 7
click at [403, 128] on li "Cancel" at bounding box center [403, 127] width 23 height 10
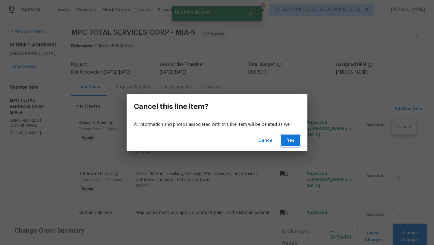
click at [293, 143] on span "Yes" at bounding box center [291, 141] width 10 height 8
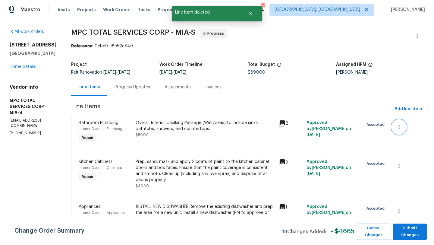
click at [401, 128] on icon "button" at bounding box center [398, 126] width 7 height 7
click at [405, 131] on li "Cancel" at bounding box center [403, 127] width 23 height 10
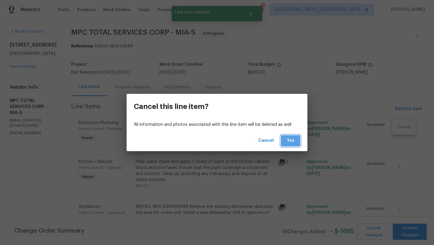
click at [291, 139] on span "Yes" at bounding box center [291, 141] width 10 height 8
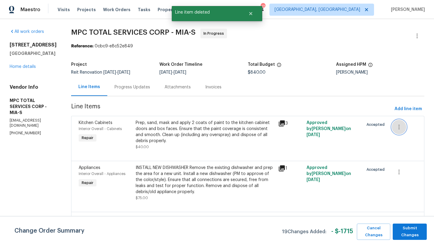
click at [399, 126] on icon "button" at bounding box center [398, 126] width 7 height 7
click at [400, 128] on li "Cancel" at bounding box center [403, 127] width 23 height 10
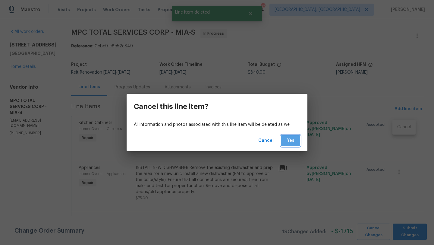
click at [286, 141] on span "Yes" at bounding box center [291, 141] width 10 height 8
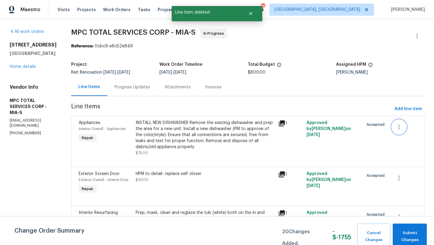
click at [398, 127] on icon "button" at bounding box center [398, 126] width 7 height 7
click at [399, 126] on li "Cancel" at bounding box center [403, 127] width 23 height 10
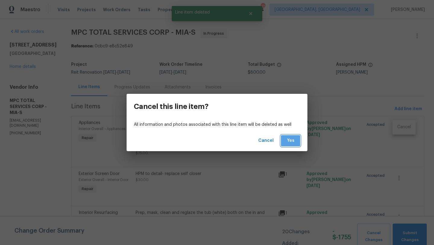
click at [289, 138] on span "Yes" at bounding box center [291, 141] width 10 height 8
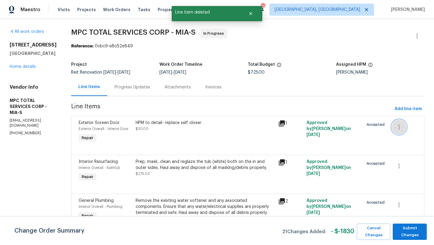
click at [402, 127] on icon "button" at bounding box center [398, 126] width 7 height 7
click at [394, 129] on li "Cancel" at bounding box center [403, 127] width 23 height 10
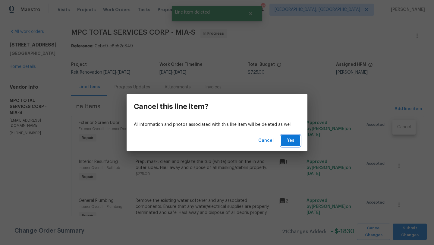
click at [287, 139] on span "Yes" at bounding box center [291, 141] width 10 height 8
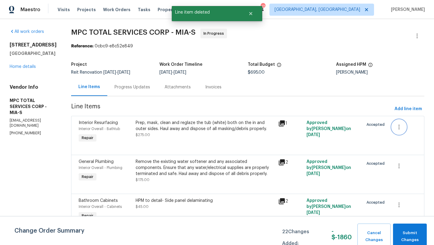
click at [400, 127] on icon "button" at bounding box center [398, 126] width 7 height 7
click at [396, 130] on li "Cancel" at bounding box center [403, 127] width 23 height 10
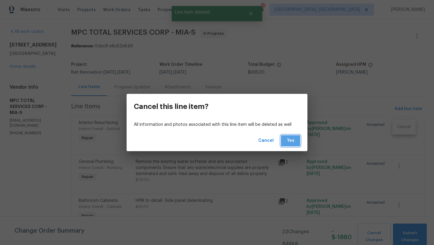
click at [290, 140] on span "Yes" at bounding box center [291, 141] width 10 height 8
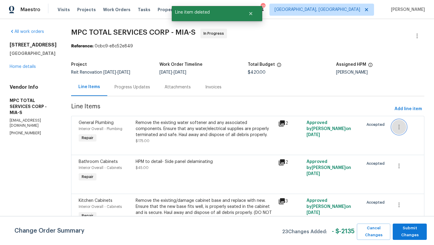
click at [401, 127] on icon "button" at bounding box center [398, 126] width 7 height 7
click at [395, 130] on li "Cancel" at bounding box center [403, 127] width 23 height 10
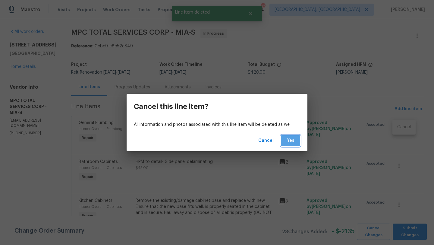
click at [288, 136] on button "Yes" at bounding box center [290, 140] width 19 height 11
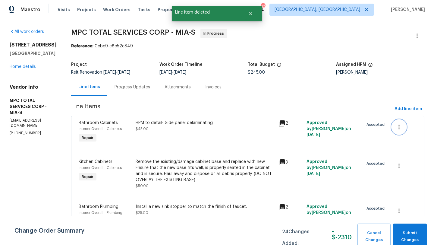
click at [398, 127] on icon "button" at bounding box center [398, 126] width 7 height 7
click at [402, 130] on li "Cancel" at bounding box center [403, 127] width 23 height 10
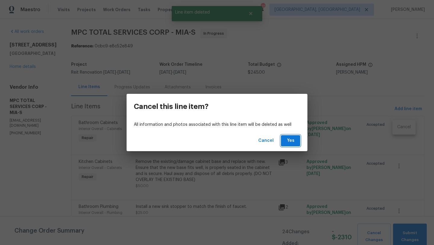
click at [293, 141] on span "Yes" at bounding box center [291, 141] width 10 height 8
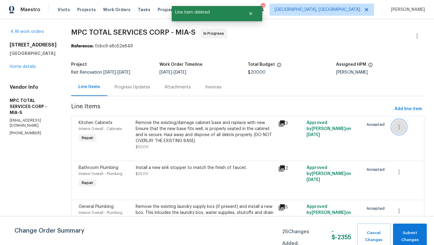
click at [402, 126] on icon "button" at bounding box center [398, 126] width 7 height 7
click at [397, 130] on li "Cancel" at bounding box center [403, 127] width 23 height 10
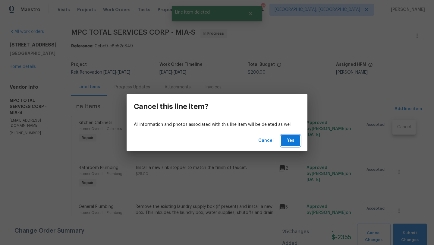
click at [284, 140] on button "Yes" at bounding box center [290, 140] width 19 height 11
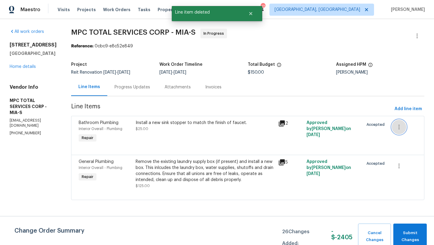
click at [402, 127] on icon "button" at bounding box center [398, 126] width 7 height 7
click at [400, 131] on li "Cancel" at bounding box center [403, 127] width 23 height 10
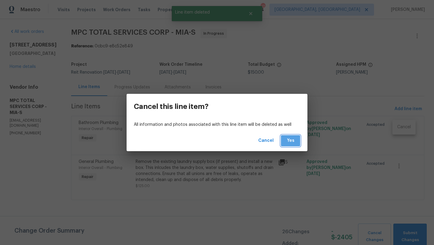
click at [294, 137] on span "Yes" at bounding box center [291, 141] width 10 height 8
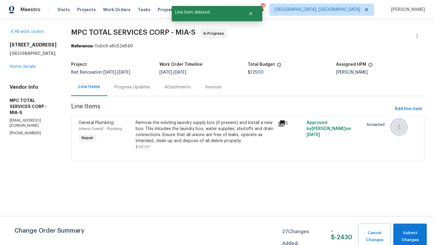
click at [402, 130] on icon "button" at bounding box center [398, 126] width 7 height 7
click at [402, 129] on li "Cancel" at bounding box center [403, 127] width 23 height 10
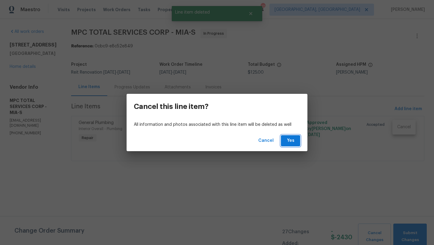
click at [293, 139] on span "Yes" at bounding box center [291, 141] width 10 height 8
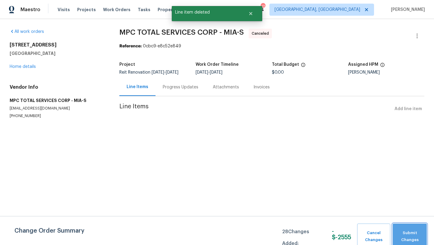
click at [408, 233] on span "Submit Changes" at bounding box center [410, 236] width 28 height 14
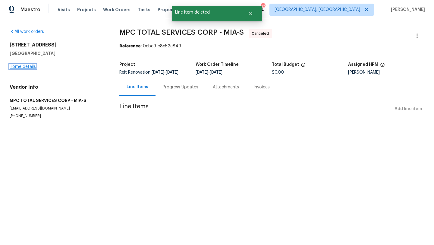
click at [16, 67] on link "Home details" at bounding box center [23, 66] width 26 height 4
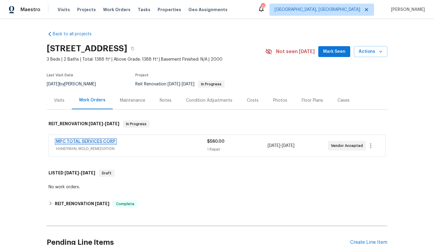
click at [84, 142] on link "MPC TOTAL SERVICES CORP" at bounding box center [85, 141] width 59 height 4
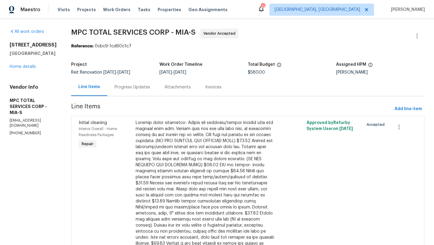
click at [141, 87] on div "Progress Updates" at bounding box center [132, 87] width 36 height 6
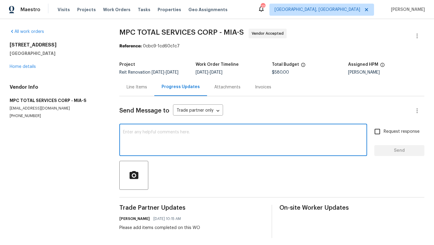
click at [175, 130] on textarea at bounding box center [243, 140] width 240 height 21
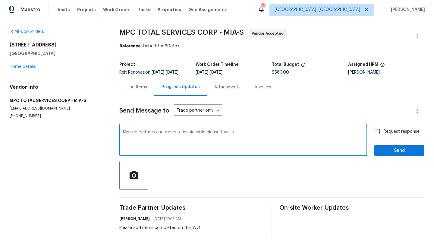
type textarea "Missing pictures and move to invoiceable please thanks"
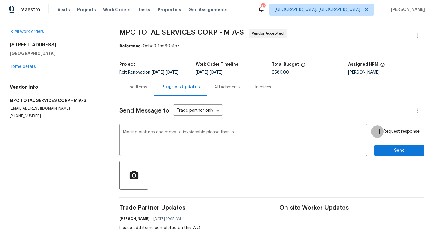
click at [383, 130] on input "Request response" at bounding box center [377, 131] width 13 height 13
checkbox input "true"
click at [392, 148] on span "Send" at bounding box center [399, 151] width 40 height 8
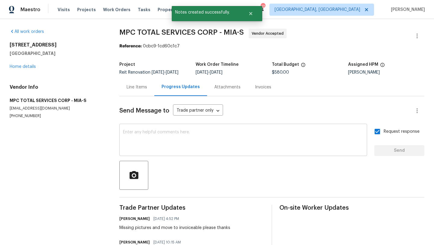
scroll to position [26, 0]
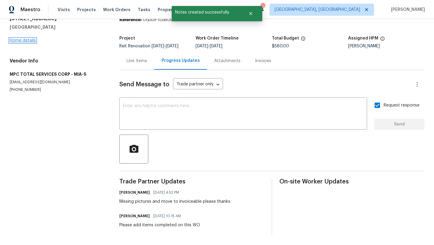
click at [24, 39] on link "Home details" at bounding box center [23, 40] width 26 height 4
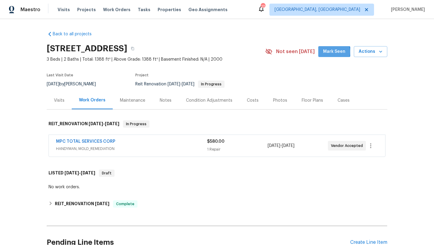
click at [332, 52] on span "Mark Seen" at bounding box center [334, 52] width 22 height 8
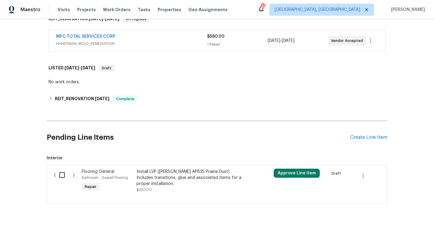
click at [102, 34] on span "MPC TOTAL SERVICES CORP" at bounding box center [85, 36] width 59 height 6
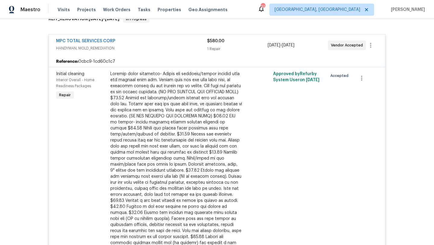
click at [110, 72] on div at bounding box center [176, 179] width 132 height 217
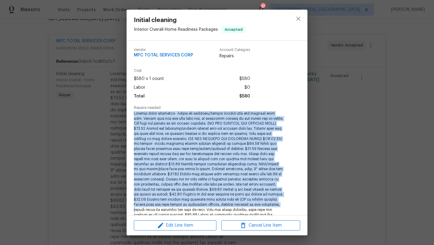
drag, startPoint x: 133, startPoint y: 112, endPoint x: 260, endPoint y: 202, distance: 156.3
click at [260, 202] on div "Vendor MPC TOTAL SERVICES CORP Account Category Repairs Cost $580 x 1 count $58…" at bounding box center [217, 128] width 181 height 174
click at [157, 117] on span at bounding box center [209, 179] width 150 height 137
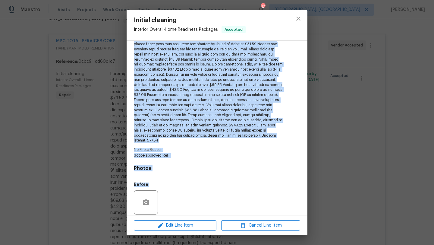
scroll to position [144, 0]
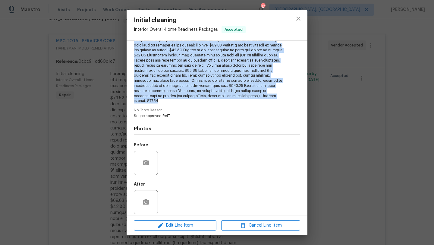
drag, startPoint x: 134, startPoint y: 112, endPoint x: 223, endPoint y: 95, distance: 90.4
click at [223, 95] on span at bounding box center [209, 35] width 150 height 137
copy span "Partial items completed- Remove the existing/damage cabinet base and replace wi…"
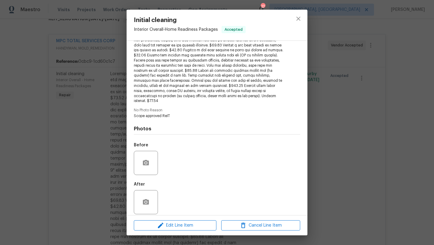
click at [105, 101] on div "Initial cleaning Interior Overall - Home Readiness Packages Accepted Vendor MPC…" at bounding box center [217, 122] width 434 height 245
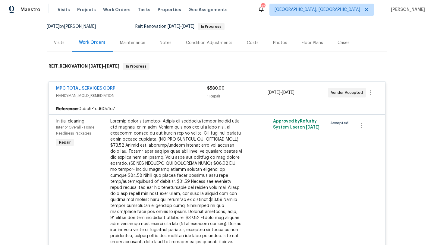
scroll to position [0, 0]
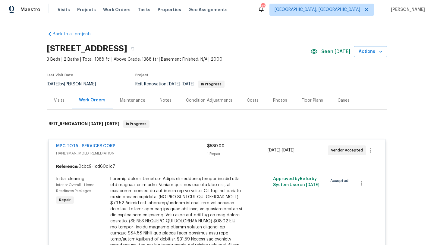
click at [160, 100] on div "Notes" at bounding box center [166, 100] width 12 height 6
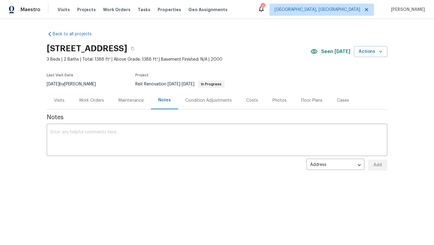
click at [89, 100] on div "Work Orders" at bounding box center [91, 100] width 25 height 6
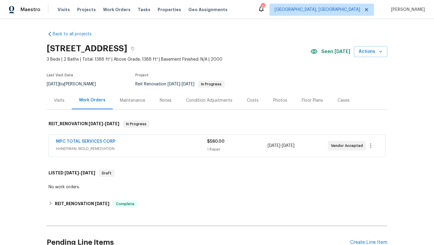
click at [165, 102] on div "Notes" at bounding box center [166, 100] width 12 height 6
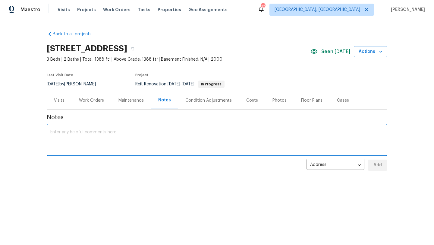
click at [77, 133] on textarea at bounding box center [216, 140] width 333 height 21
paste textarea "Partial items completed- Remove the existing/damage cabinet base and replace wi…"
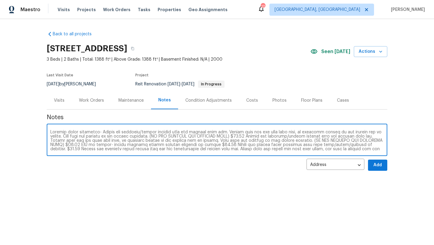
type textarea "Partial items completed- Remove the existing/damage cabinet base and replace wi…"
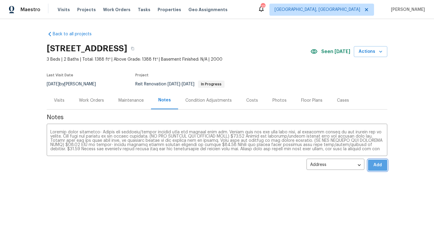
click at [381, 163] on span "Add" at bounding box center [378, 165] width 10 height 8
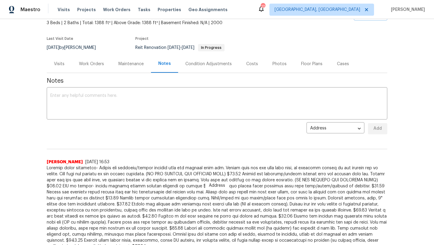
scroll to position [71, 0]
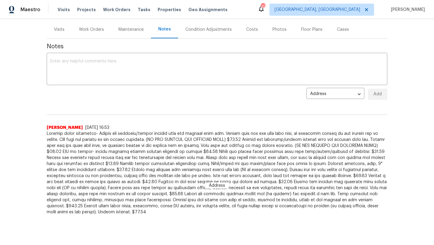
click at [280, 210] on div "Back to all projects 1203 SW 48th Ter, Deerfield Beach, FL 33442 3 Beds | 2 Bat…" at bounding box center [217, 132] width 434 height 226
click at [213, 181] on span at bounding box center [217, 172] width 340 height 84
click at [213, 186] on span "Address" at bounding box center [216, 185] width 23 height 6
click at [221, 212] on div "Back to all projects 1203 SW 48th Ter, Deerfield Beach, FL 33442 3 Beds | 2 Bat…" at bounding box center [217, 132] width 434 height 226
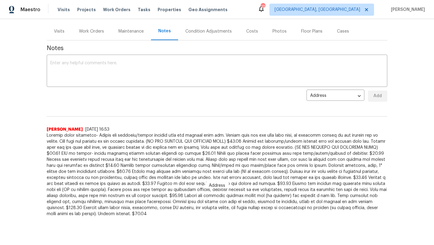
scroll to position [71, 0]
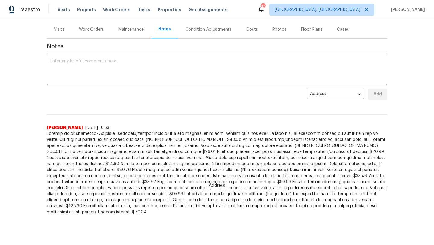
click at [47, 132] on span at bounding box center [217, 172] width 340 height 84
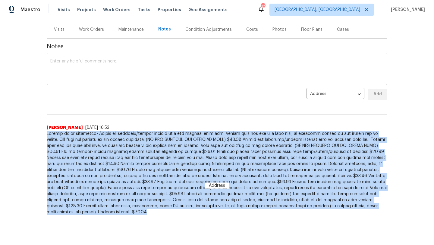
click at [47, 132] on span at bounding box center [217, 172] width 340 height 84
copy span "Partial items completed- Remove the existing/damage cabinet base and replace wi…"
